Goal: Check status: Check status

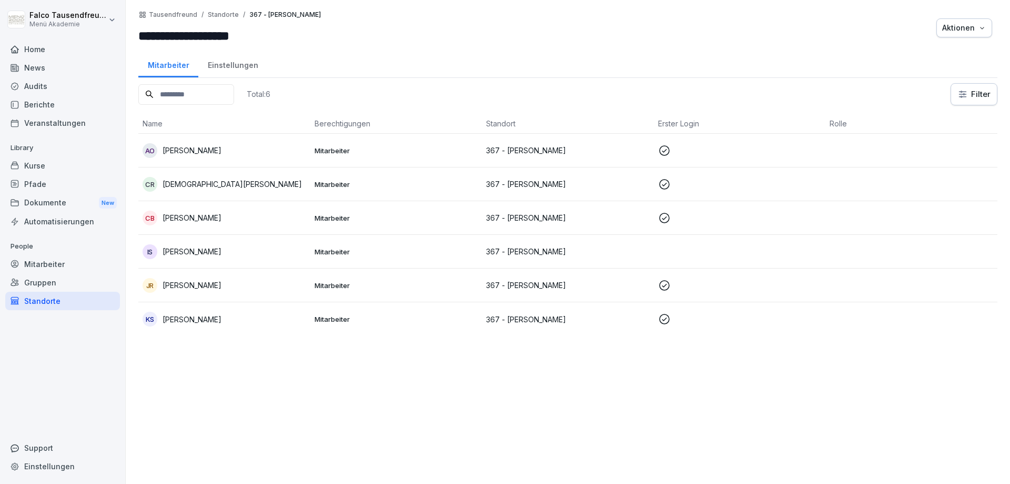
click at [33, 110] on div "Berichte" at bounding box center [62, 104] width 115 height 18
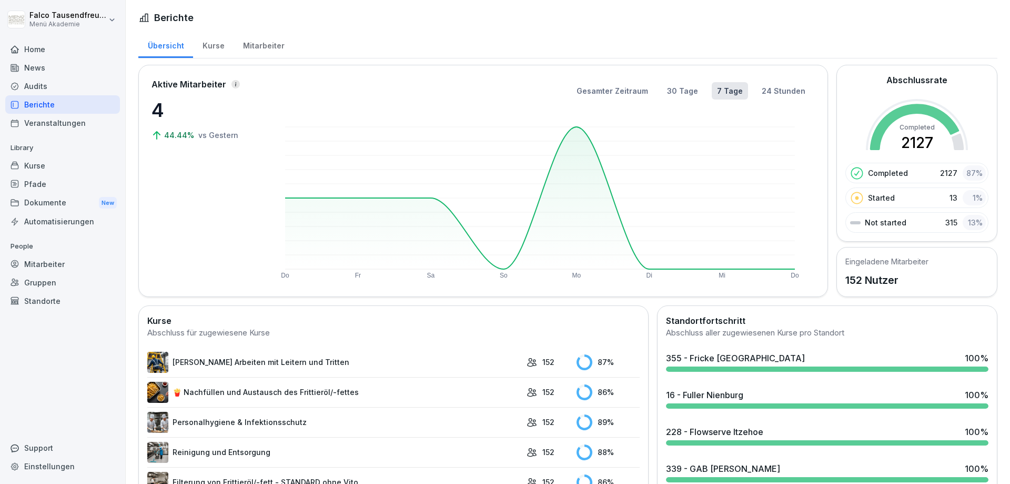
click at [255, 42] on div "Mitarbeiter" at bounding box center [264, 44] width 60 height 27
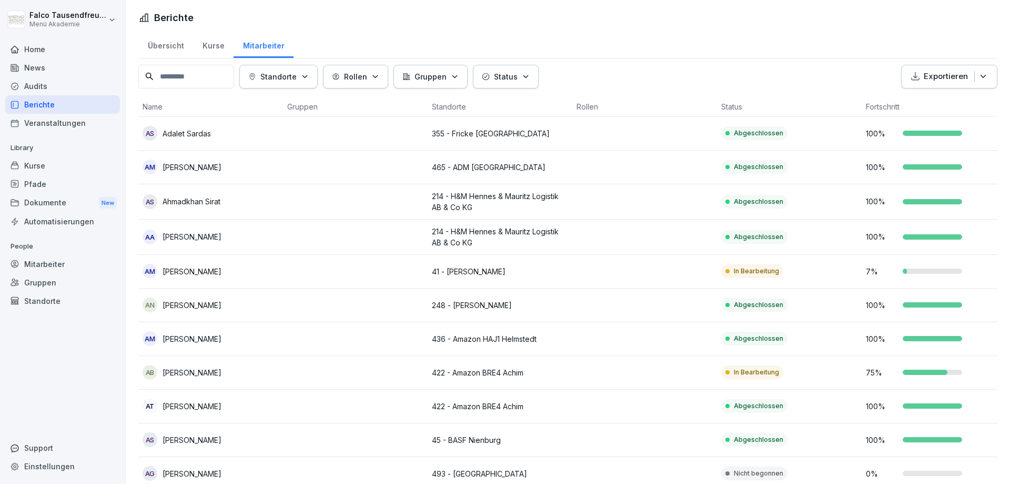
drag, startPoint x: 507, startPoint y: 95, endPoint x: 507, endPoint y: 78, distance: 17.4
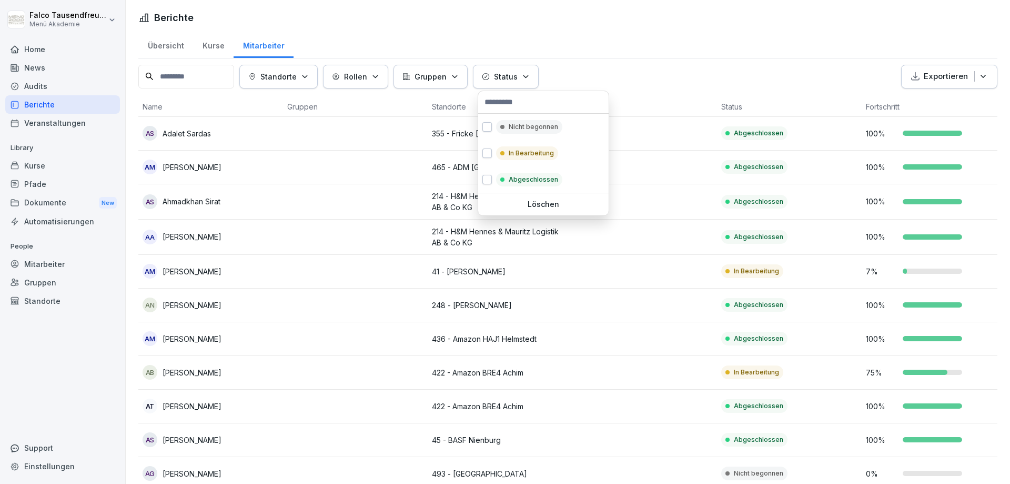
click at [507, 78] on p "Status" at bounding box center [506, 76] width 24 height 11
click at [497, 124] on div "Nicht begonnen" at bounding box center [529, 127] width 66 height 14
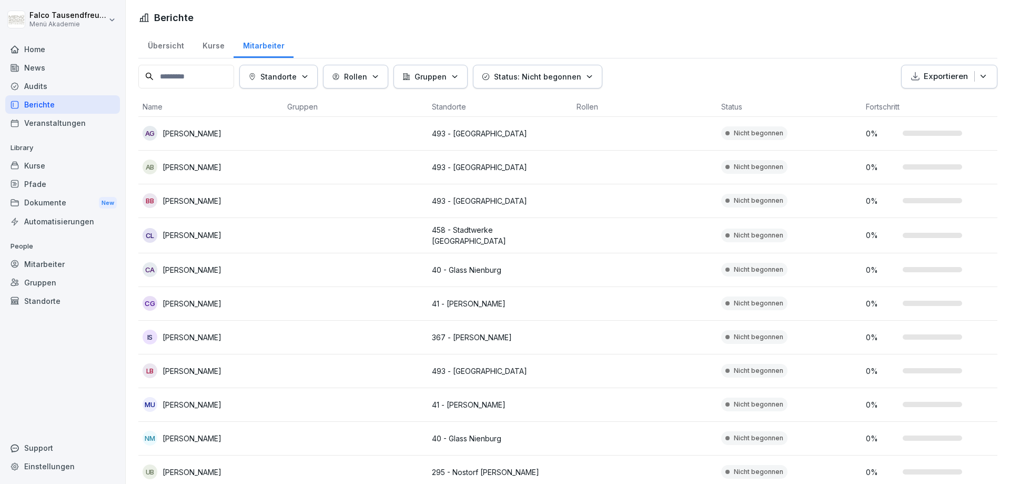
click at [631, 51] on html "Falco Tausendfreund Menü Akademie Home News Audits Berichte Veranstaltungen Lib…" at bounding box center [505, 242] width 1010 height 484
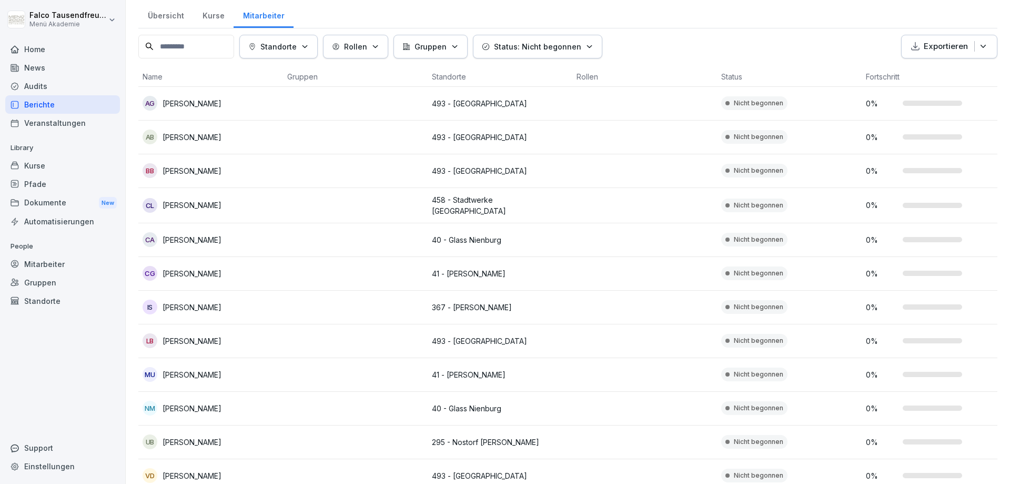
scroll to position [30, 0]
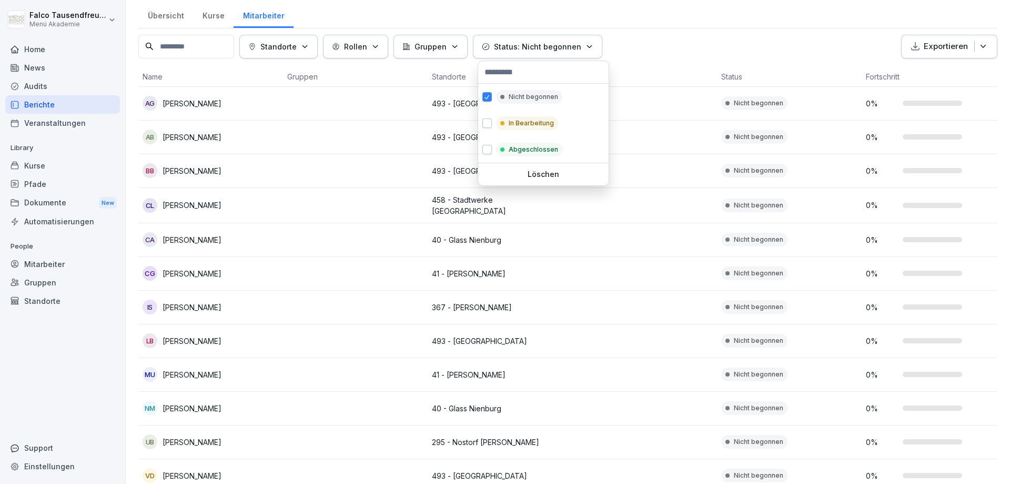
click at [547, 55] on button "Status: Nicht begonnen" at bounding box center [537, 47] width 129 height 24
click at [508, 113] on div "In Bearbeitung" at bounding box center [543, 123] width 130 height 26
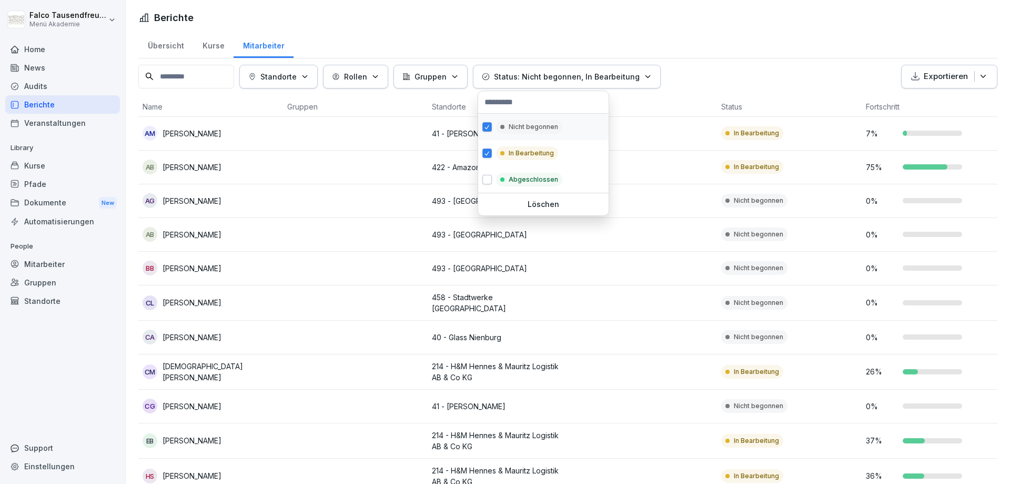
click at [495, 125] on div "Nicht begonnen" at bounding box center [543, 127] width 130 height 26
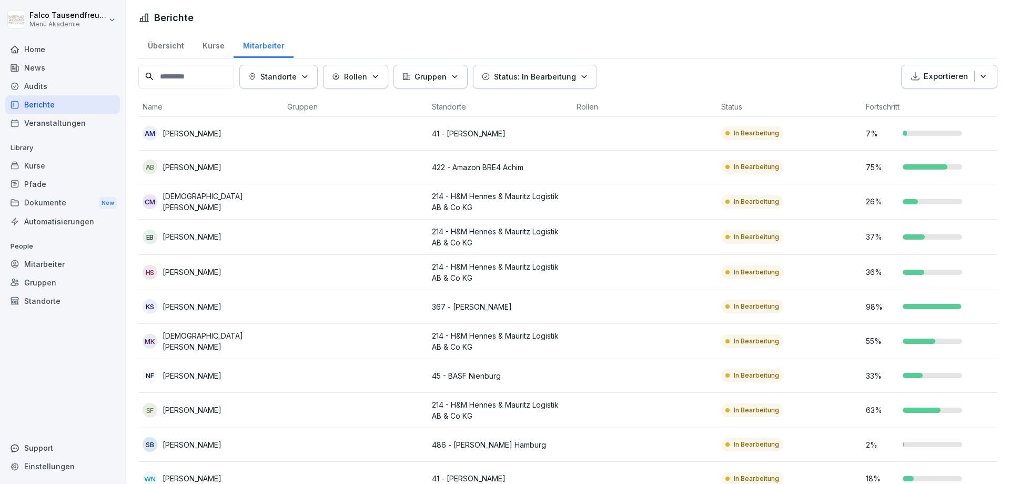
click at [713, 18] on html "Falco Tausendfreund Menü Akademie Home News Audits Berichte Veranstaltungen Lib…" at bounding box center [505, 242] width 1010 height 484
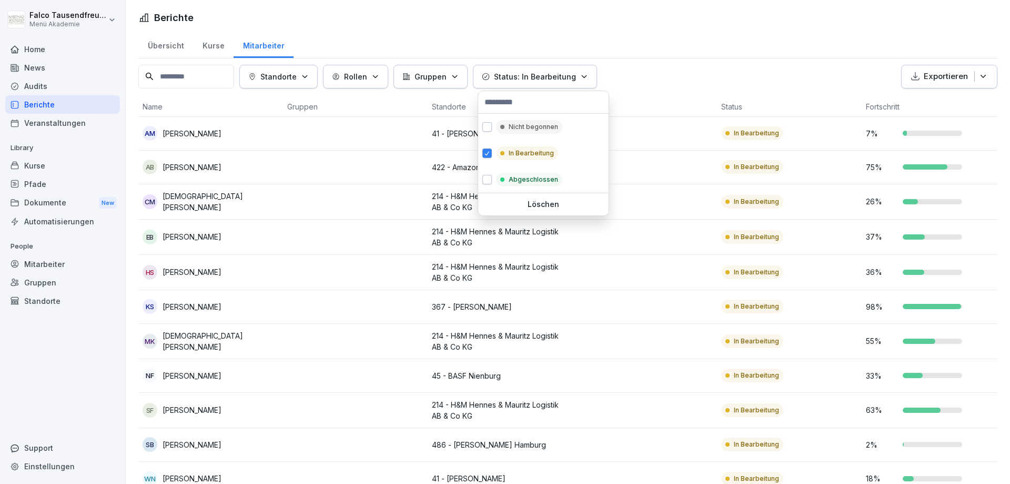
click at [531, 75] on p "Status: In Bearbeitung" at bounding box center [535, 76] width 82 height 11
click at [518, 120] on div "Nicht begonnen" at bounding box center [529, 127] width 66 height 14
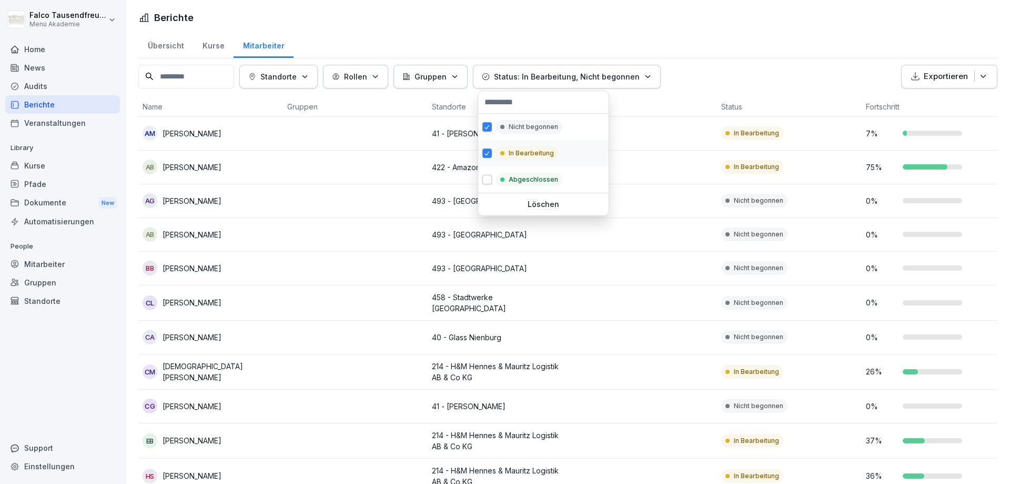
click at [511, 150] on p "In Bearbeitung" at bounding box center [531, 152] width 45 height 9
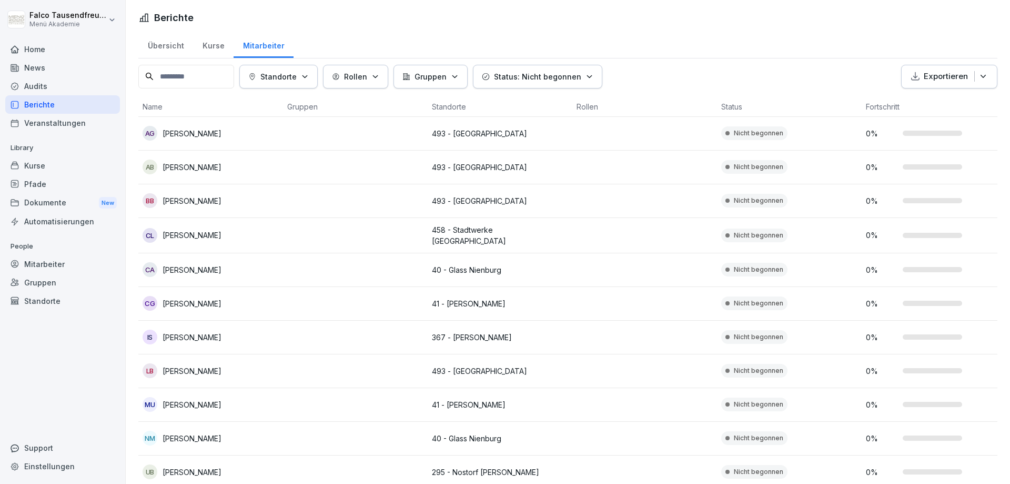
click at [715, 50] on html "Falco Tausendfreund Menü Akademie Home News Audits Berichte Veranstaltungen Lib…" at bounding box center [505, 242] width 1010 height 484
click at [720, 40] on html "Falco Tausendfreund Menü Akademie Home News Audits Berichte Veranstaltungen Lib…" at bounding box center [505, 242] width 1010 height 484
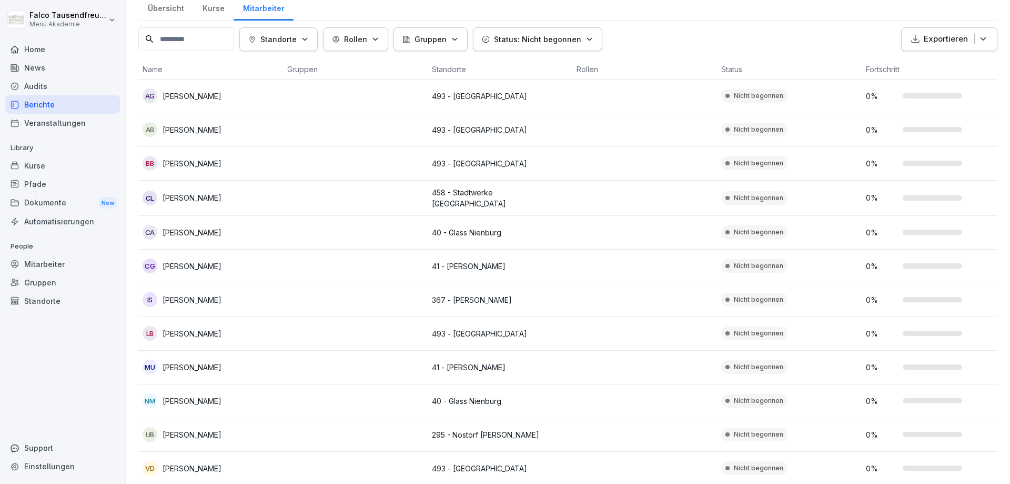
scroll to position [37, 0]
